Goal: Task Accomplishment & Management: Complete application form

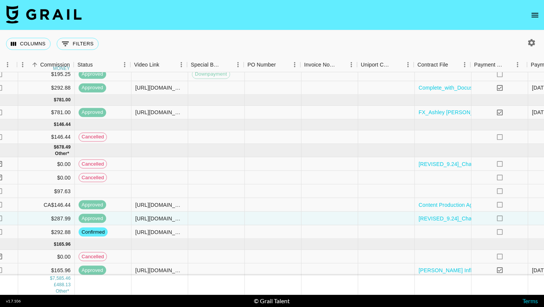
scroll to position [418, 585]
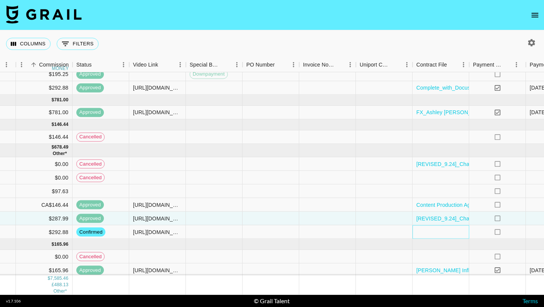
click at [437, 233] on div at bounding box center [440, 232] width 57 height 14
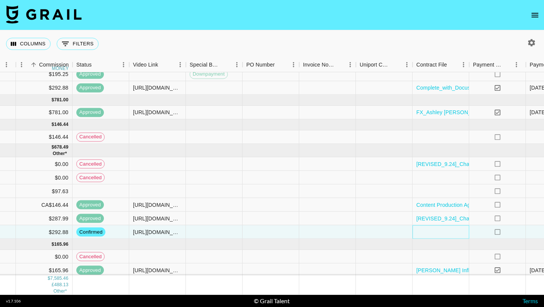
click at [437, 233] on div at bounding box center [440, 232] width 57 height 14
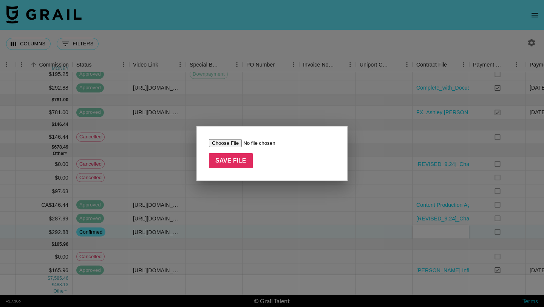
click at [231, 140] on input "file" at bounding box center [257, 143] width 96 height 8
type input "C:\fakepath\COUTNERSIGNED - Barsys x Ashley Thomas - Barsys Oct Amazon Prime Da…"
click at [242, 164] on input "Save File" at bounding box center [231, 160] width 44 height 15
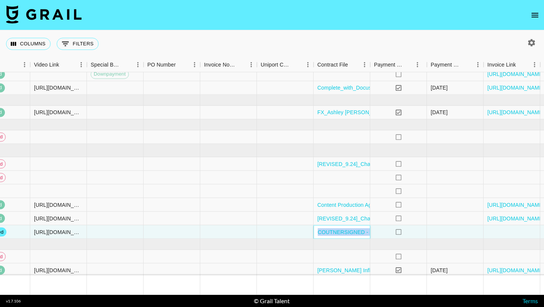
scroll to position [418, 710]
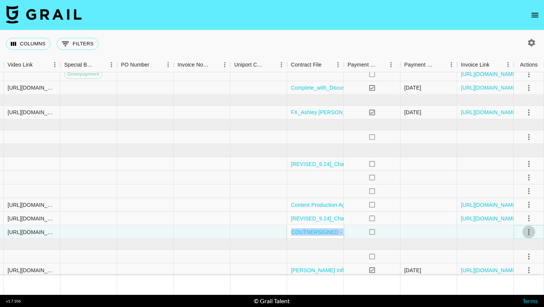
click at [528, 233] on icon "select merge strategy" at bounding box center [529, 231] width 2 height 6
click at [523, 219] on div "Approve" at bounding box center [512, 215] width 23 height 9
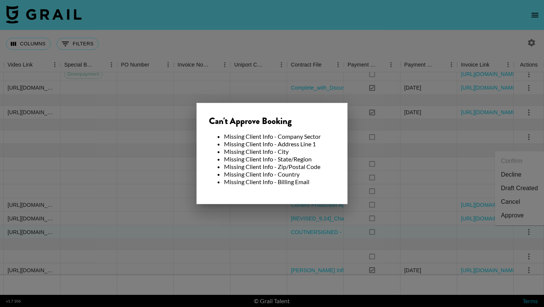
click at [356, 213] on div at bounding box center [272, 153] width 544 height 307
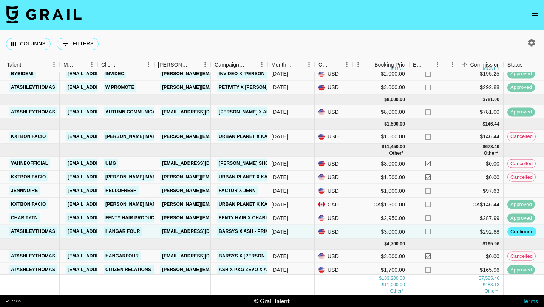
scroll to position [418, 145]
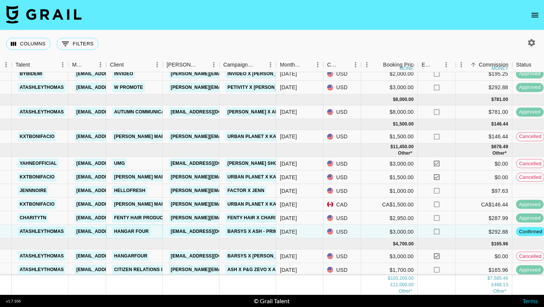
click at [140, 228] on link "Hangar Four" at bounding box center [131, 231] width 39 height 9
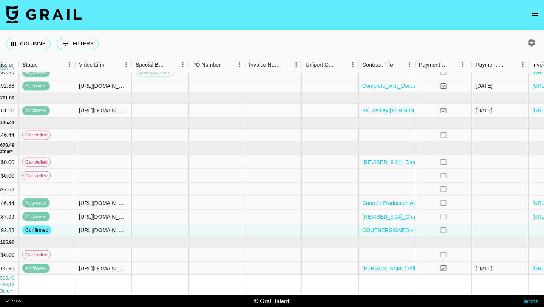
scroll to position [420, 710]
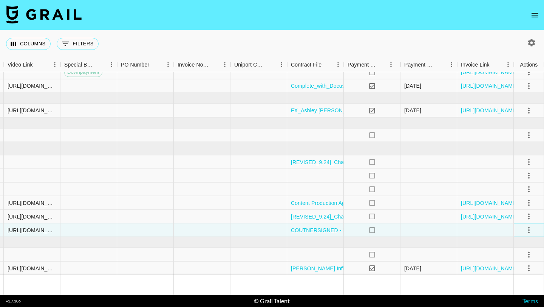
click at [532, 231] on icon "select merge strategy" at bounding box center [528, 229] width 9 height 9
click at [522, 210] on div "Approve" at bounding box center [512, 213] width 23 height 9
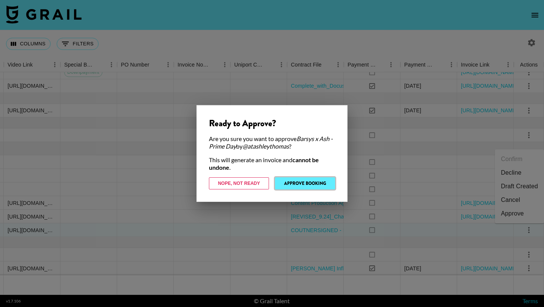
click at [299, 179] on button "Approve Booking" at bounding box center [305, 183] width 60 height 12
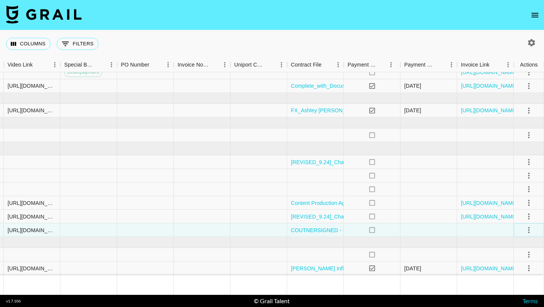
click at [528, 231] on icon "select merge strategy" at bounding box center [529, 230] width 2 height 6
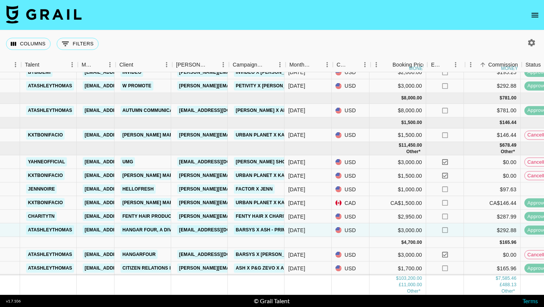
scroll to position [420, 136]
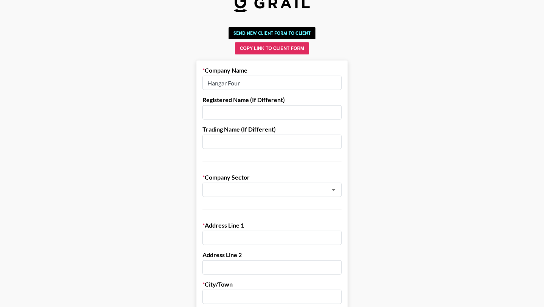
scroll to position [20, 0]
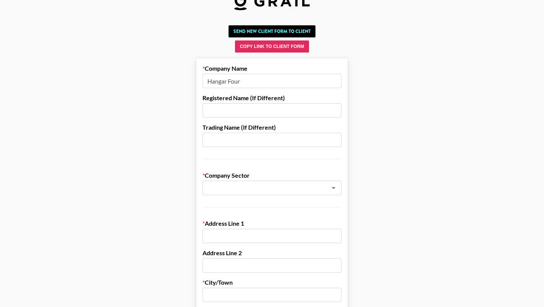
click at [258, 84] on input "Hangar Four" at bounding box center [271, 81] width 139 height 14
paste input ", a division of [PERSON_NAME] Communications"
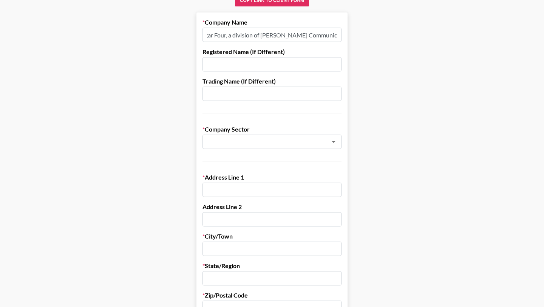
scroll to position [82, 0]
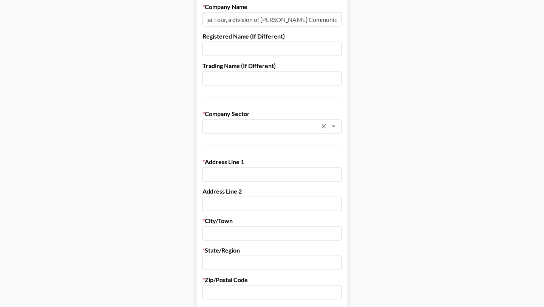
click at [259, 119] on div "​" at bounding box center [271, 126] width 139 height 14
type input "Hangar Four, a division of [PERSON_NAME] Communications"
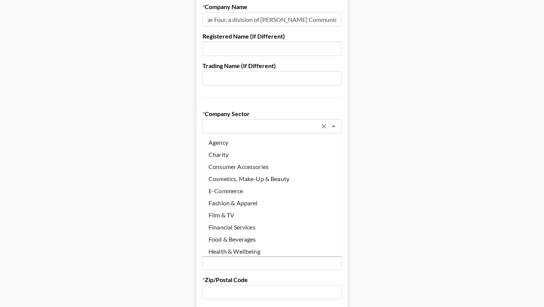
scroll to position [0, 0]
click at [261, 137] on li "Agency" at bounding box center [271, 142] width 139 height 12
type input "Agency"
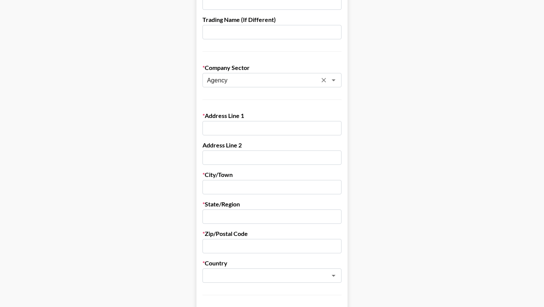
scroll to position [136, 0]
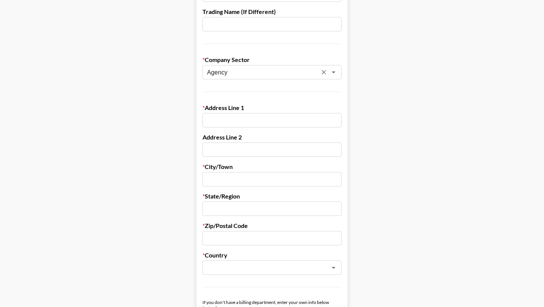
click at [265, 125] on input "text" at bounding box center [271, 120] width 139 height 14
paste input "[STREET_ADDRESS]"
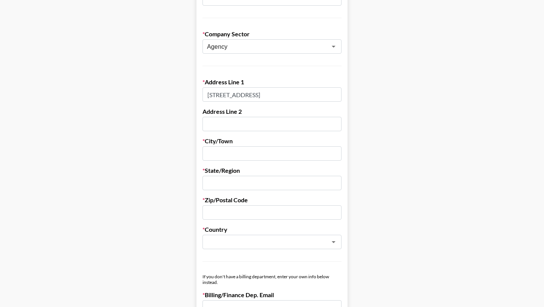
scroll to position [165, 0]
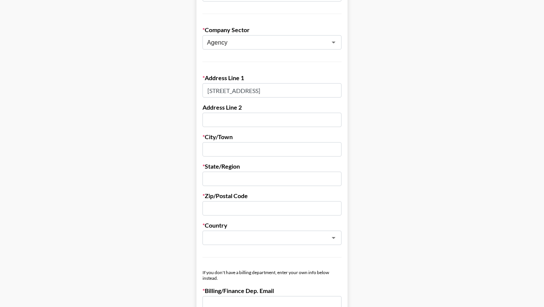
type input "[STREET_ADDRESS]"
click at [268, 148] on input "text" at bounding box center [271, 149] width 139 height 14
paste input "[US_STATE][GEOGRAPHIC_DATA]"
drag, startPoint x: 242, startPoint y: 149, endPoint x: 278, endPoint y: 150, distance: 36.3
click at [278, 150] on input "[US_STATE][GEOGRAPHIC_DATA]" at bounding box center [271, 149] width 139 height 14
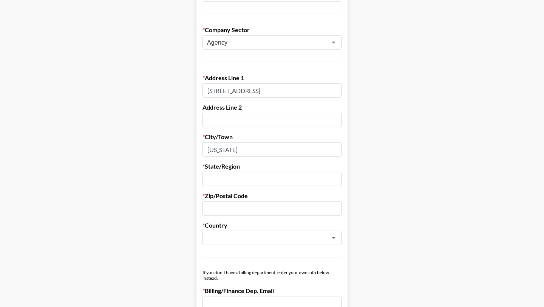
type input "[US_STATE]"
click at [237, 181] on input "text" at bounding box center [271, 178] width 139 height 14
paste input "NY 10016"
drag, startPoint x: 219, startPoint y: 178, endPoint x: 255, endPoint y: 178, distance: 36.3
click at [255, 178] on input "NY 10016" at bounding box center [271, 178] width 139 height 14
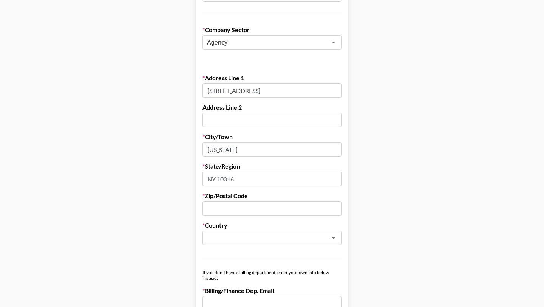
drag, startPoint x: 217, startPoint y: 177, endPoint x: 253, endPoint y: 179, distance: 36.6
click at [253, 179] on input "NY 10016" at bounding box center [271, 178] width 139 height 14
type input "NY"
click at [235, 206] on input "text" at bounding box center [271, 208] width 139 height 14
paste input "10016"
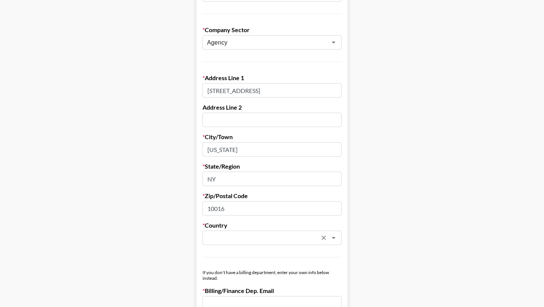
type input "10016"
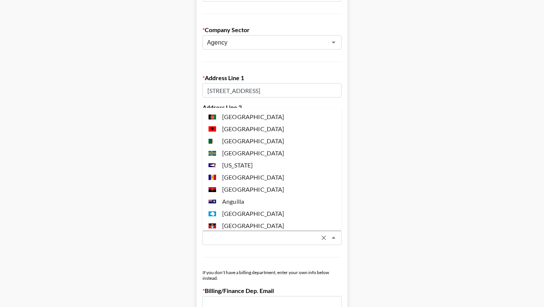
click at [245, 238] on input "text" at bounding box center [262, 237] width 110 height 9
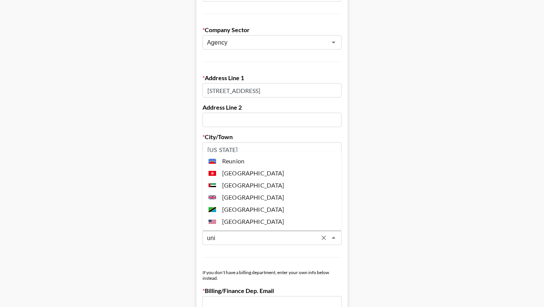
click at [272, 221] on li "[GEOGRAPHIC_DATA]" at bounding box center [271, 221] width 139 height 12
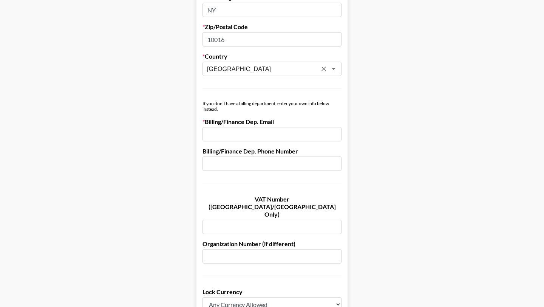
scroll to position [345, 0]
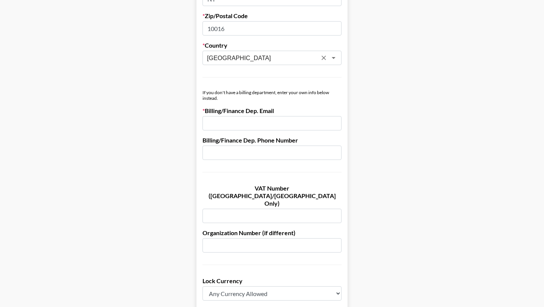
type input "[GEOGRAPHIC_DATA]"
click at [263, 122] on input "email" at bounding box center [271, 123] width 139 height 14
paste input "[EMAIL_ADDRESS][DOMAIN_NAME]"
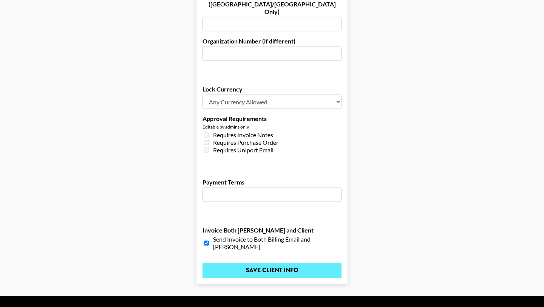
scroll to position [537, 0]
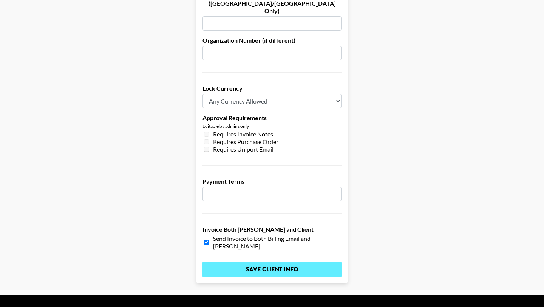
type input "[EMAIL_ADDRESS][DOMAIN_NAME]"
click at [264, 262] on input "Save Client Info" at bounding box center [271, 269] width 139 height 15
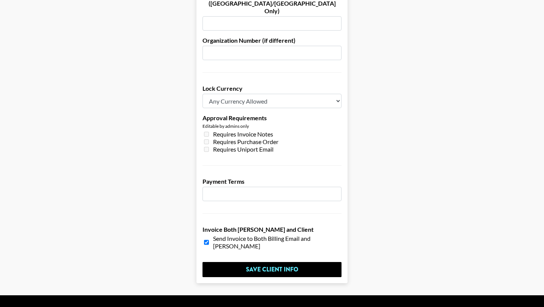
scroll to position [0, 0]
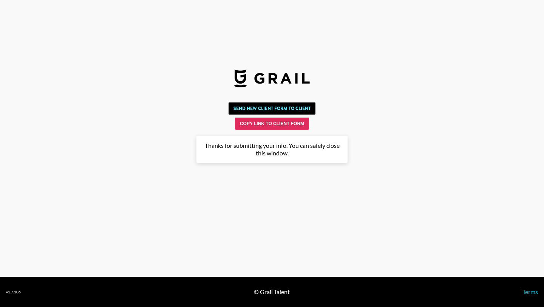
click at [362, 170] on main "Send New Client Form to Client Copy Link to Client Form Company Name Hangar Fou…" at bounding box center [272, 153] width 532 height 108
click at [432, 90] on section "Send New Client Form to Client Copy Link to Client Form Company Name Hangar Fou…" at bounding box center [272, 138] width 544 height 276
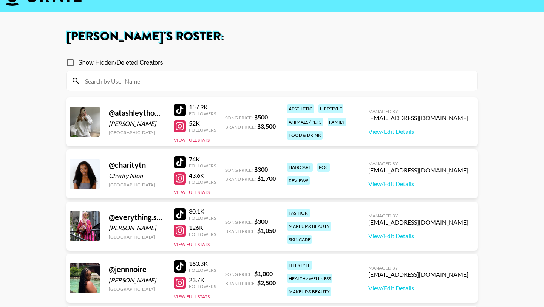
scroll to position [18, 0]
